Goal: Information Seeking & Learning: Understand process/instructions

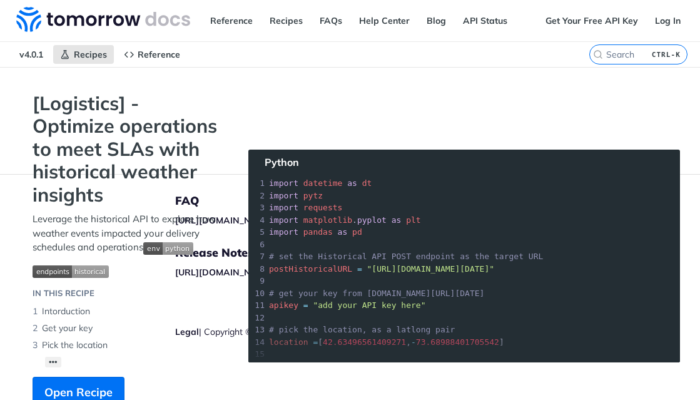
click at [316, 111] on div "Jump to Content Reference Recipes FAQs Help Center Blog API Status Recipes Refe…" at bounding box center [350, 200] width 700 height 400
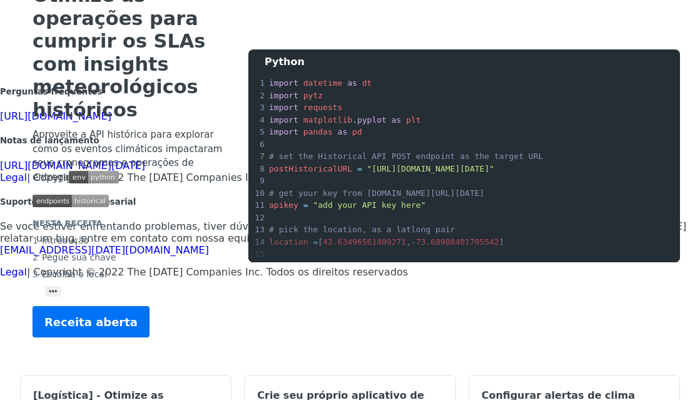
scroll to position [150, 0]
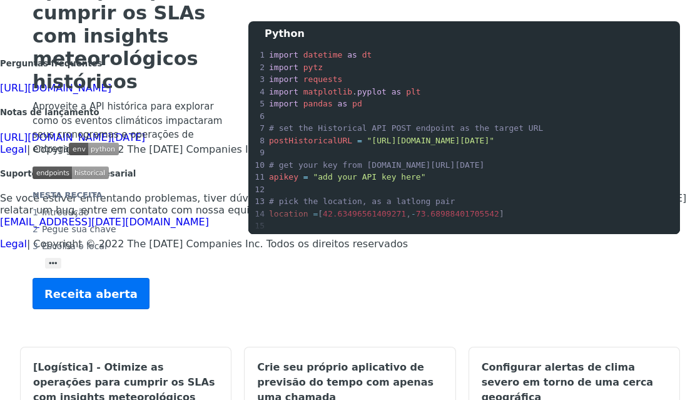
click at [246, 308] on section "[Logística] - Otimize as operações para cumprir os SLAs com insights meteorológ…" at bounding box center [350, 134] width 660 height 400
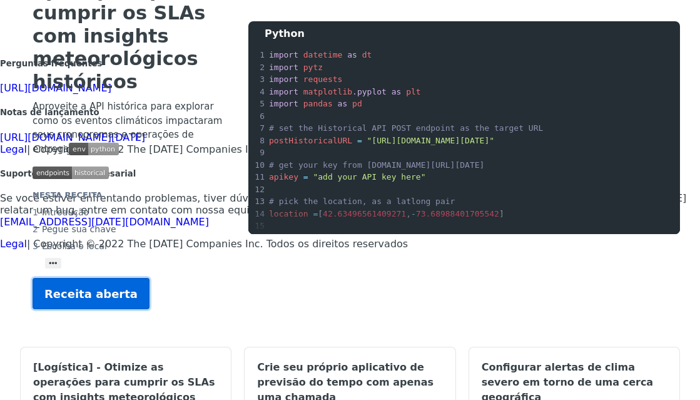
click at [109, 287] on font "Receita aberta" at bounding box center [90, 293] width 93 height 13
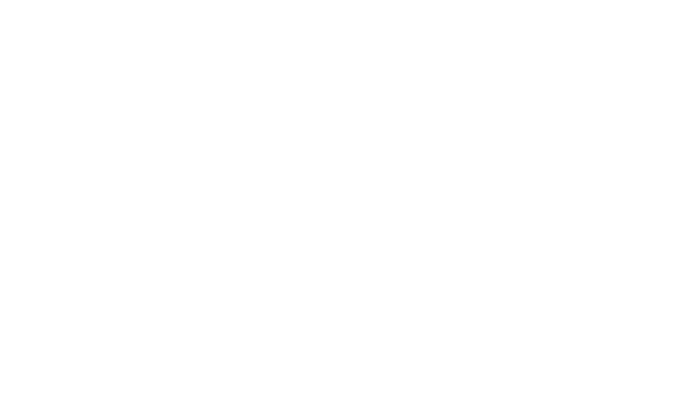
click at [233, 0] on html "Texto original Avalie a tradução O feedback vai ser usado para ajudar a melhora…" at bounding box center [350, 0] width 700 height 0
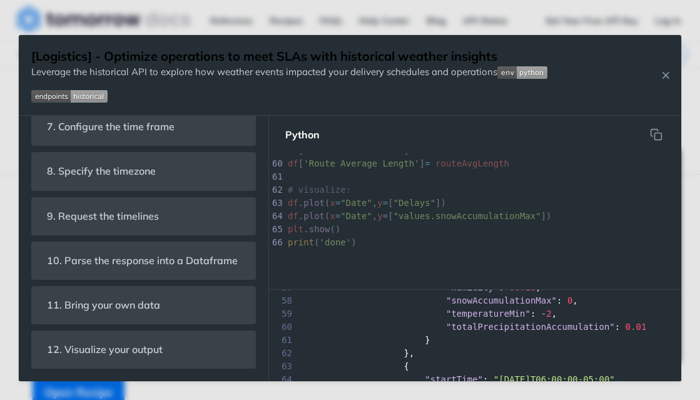
scroll to position [773, 0]
click at [660, 82] on div "[Logistics] - Optimize operations to meet SLAs with historical weather insights…" at bounding box center [350, 75] width 662 height 81
click at [665, 76] on icon "Close Recipe" at bounding box center [665, 74] width 11 height 11
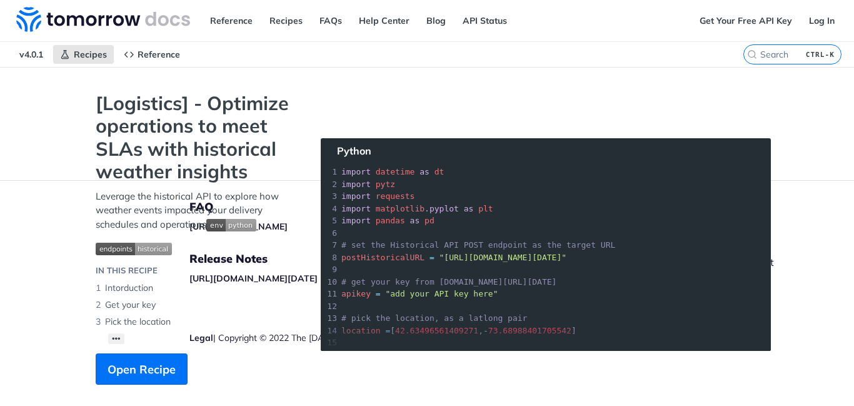
click at [387, 115] on section "[Logistics] - Optimize operations to meet SLAs with historical weather insights…" at bounding box center [427, 251] width 688 height 318
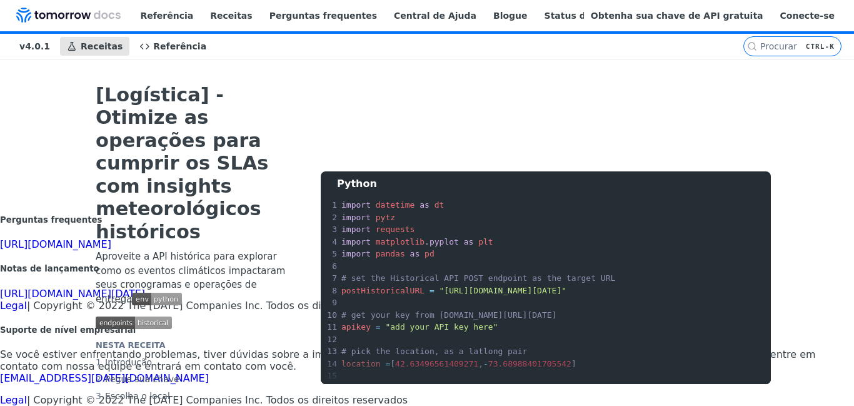
click at [266, 137] on font "[Logística] - Otimize as operações para cumprir os SLAs com insights meteorológ…" at bounding box center [182, 163] width 173 height 159
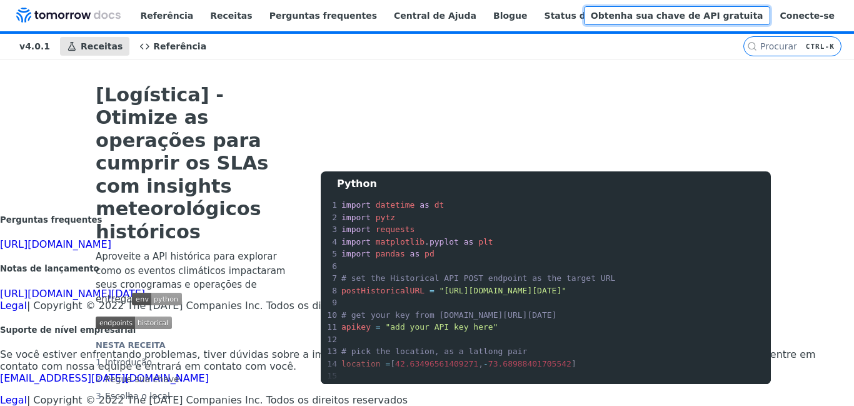
click at [681, 18] on font "Obtenha sua chave de API gratuita" at bounding box center [677, 16] width 173 height 10
